Goal: Information Seeking & Learning: Learn about a topic

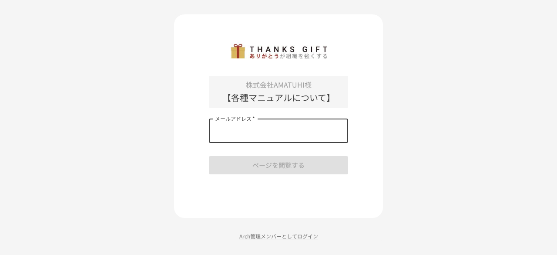
click at [260, 132] on input "メールアドレス   *" at bounding box center [278, 130] width 139 height 24
type input "**********"
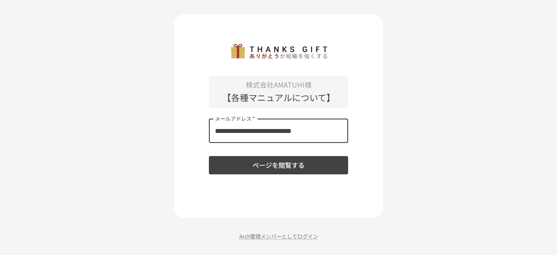
click at [170, 157] on div "**********" at bounding box center [278, 127] width 557 height 255
click at [283, 169] on button "ページを閲覧する" at bounding box center [278, 165] width 139 height 18
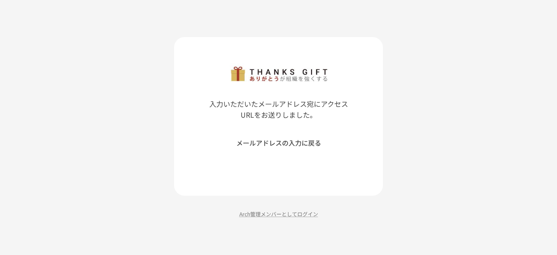
click at [265, 145] on button "メールアドレスの入力に戻る" at bounding box center [278, 143] width 139 height 18
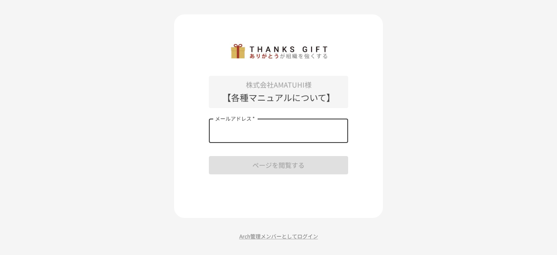
click at [234, 135] on input "メールアドレス   *" at bounding box center [278, 130] width 139 height 24
type input "**********"
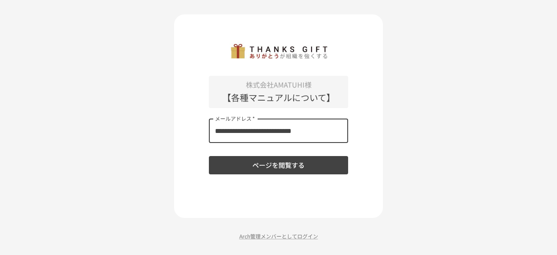
click at [192, 159] on div "**********" at bounding box center [278, 115] width 209 height 203
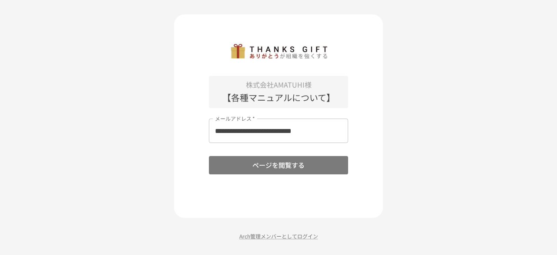
click at [258, 171] on button "ページを閲覧する" at bounding box center [278, 165] width 139 height 18
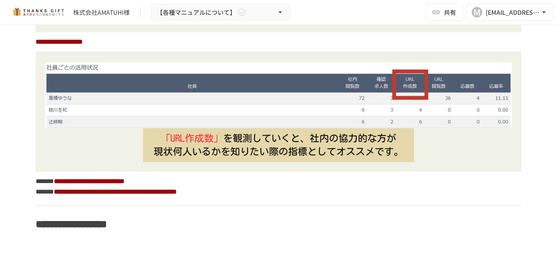
scroll to position [1780, 0]
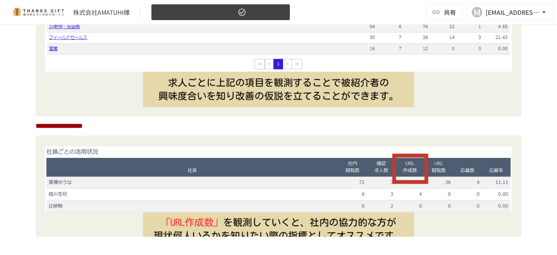
click at [234, 12] on span "【各種マニュアルについて】" at bounding box center [196, 12] width 79 height 11
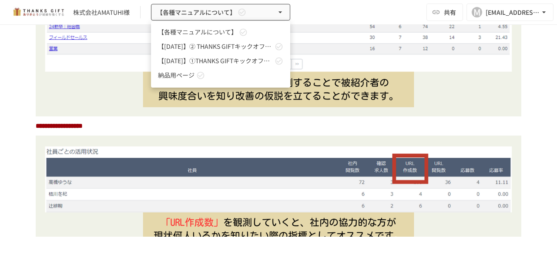
click at [352, 11] on div at bounding box center [278, 127] width 557 height 255
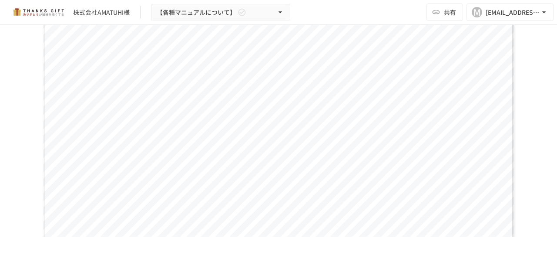
scroll to position [0, 0]
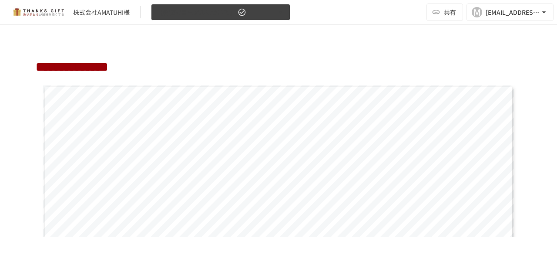
click at [252, 17] on button "【各種マニュアルについて】" at bounding box center [220, 12] width 139 height 17
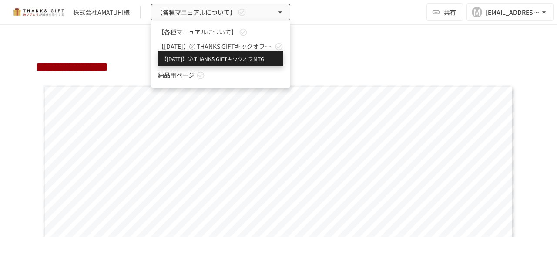
click at [233, 52] on link "【2025年1月】② THANKS GIFTキックオフMTG" at bounding box center [220, 46] width 139 height 14
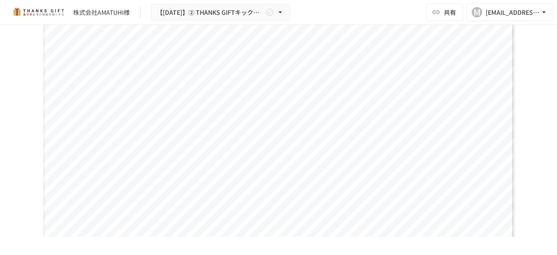
scroll to position [479, 0]
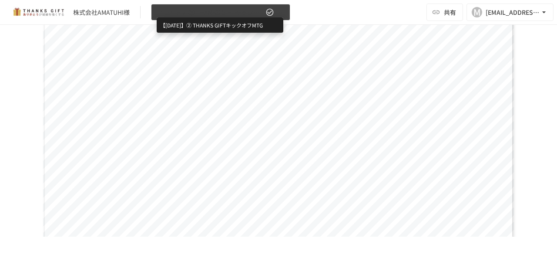
click at [217, 17] on span "【2025年1月】② THANKS GIFTキックオフMTG" at bounding box center [210, 12] width 107 height 11
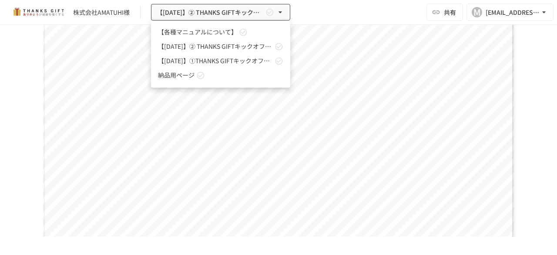
click at [210, 67] on link "【2024年12月】①THANKS GIFTキックオフMTG" at bounding box center [220, 61] width 139 height 14
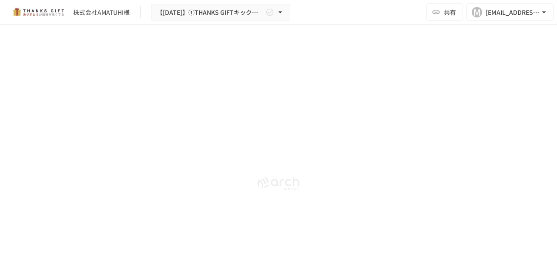
scroll to position [5301, 0]
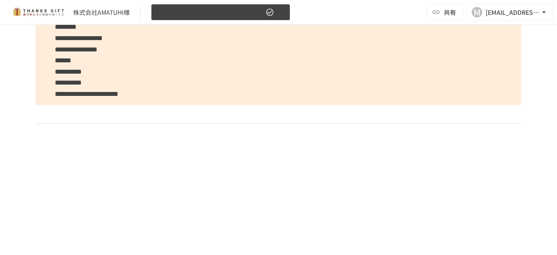
click at [252, 16] on span "【2024年12月】①THANKS GIFTキックオフMTG" at bounding box center [210, 12] width 107 height 11
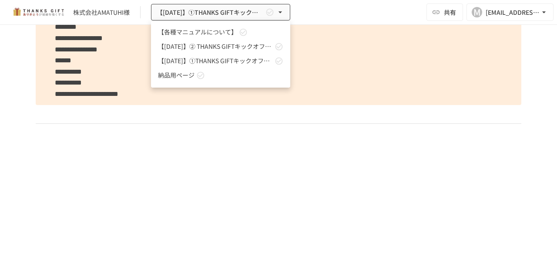
click at [172, 77] on span "納品用ページ" at bounding box center [176, 75] width 37 height 9
